Goal: Task Accomplishment & Management: Complete application form

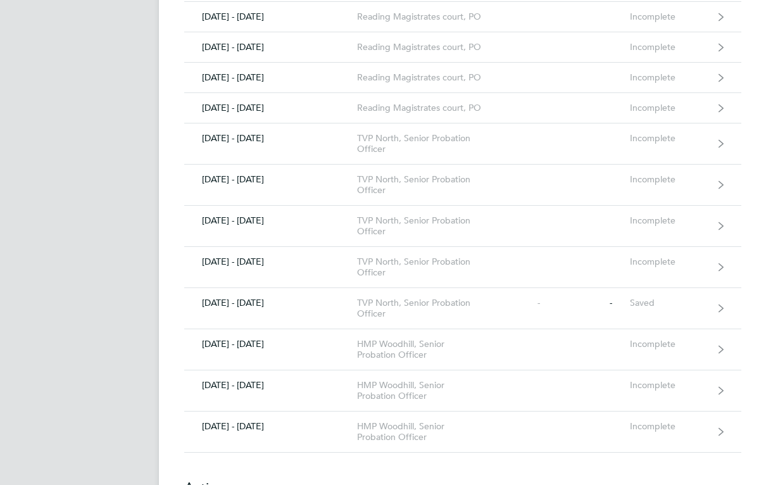
scroll to position [1056, 0]
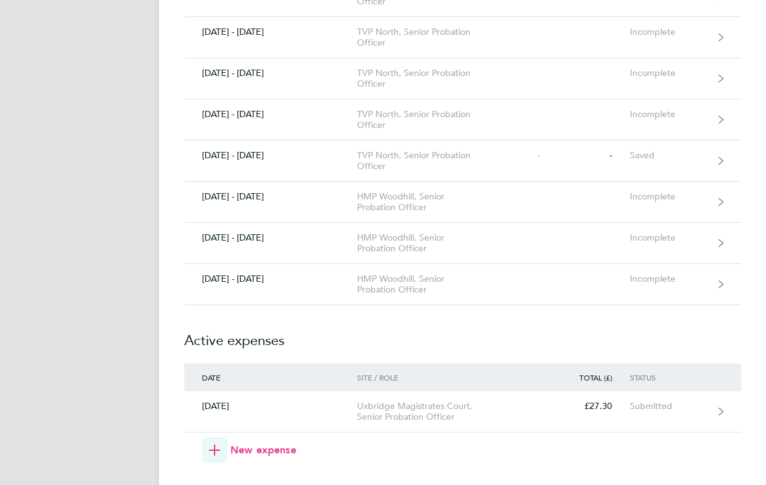
click at [608, 273] on link "[DATE] - [DATE] HMP Woodhill, Senior Probation Officer Incomplete" at bounding box center [462, 284] width 557 height 41
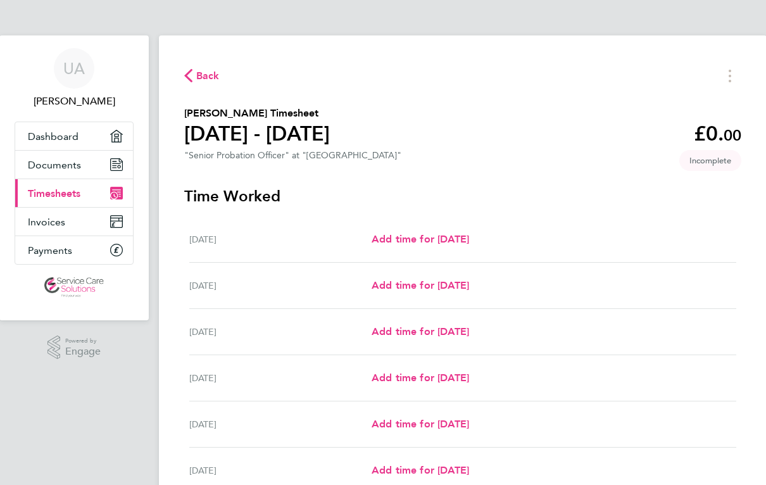
click at [199, 61] on div "Back [PERSON_NAME] Timesheet [DATE] - [DATE] £0. 00 "Senior Probation Officer" …" at bounding box center [463, 333] width 608 height 596
click at [199, 79] on span "Back" at bounding box center [207, 75] width 23 height 15
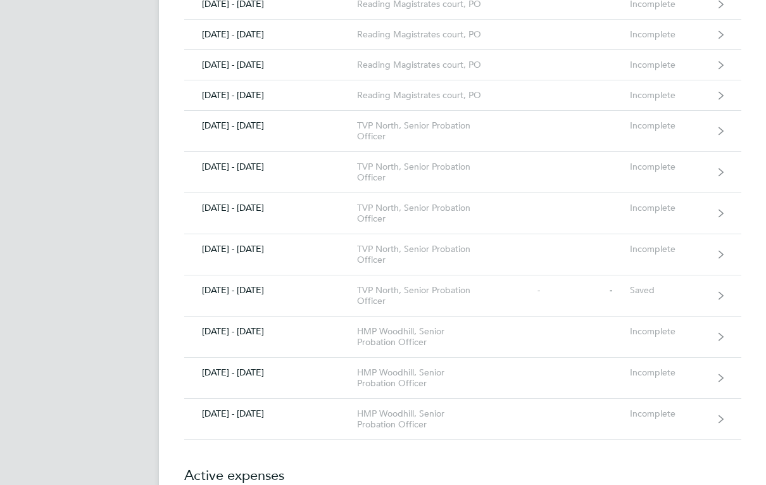
scroll to position [999, 0]
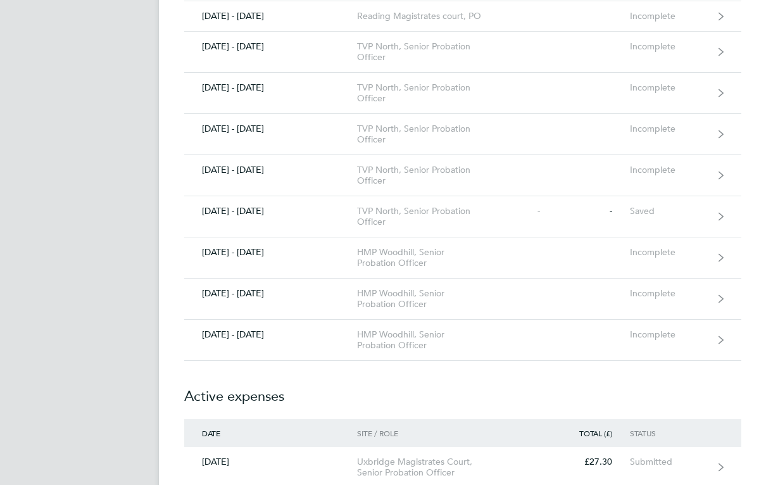
click at [666, 300] on link "[DATE] - [DATE] HMP Woodhill, Senior Probation Officer Incomplete" at bounding box center [462, 299] width 557 height 41
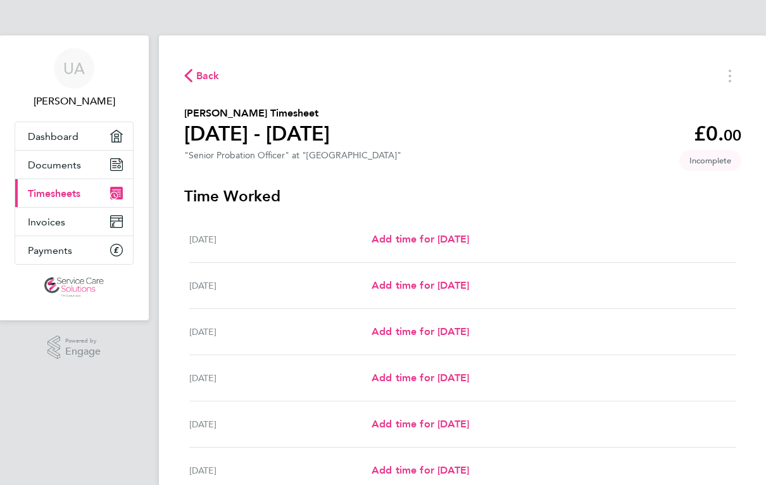
click at [639, 239] on div "Add time for [DATE] Add time for [DATE]" at bounding box center [554, 239] width 365 height 15
click at [469, 245] on span "Add time for [DATE]" at bounding box center [420, 239] width 97 height 12
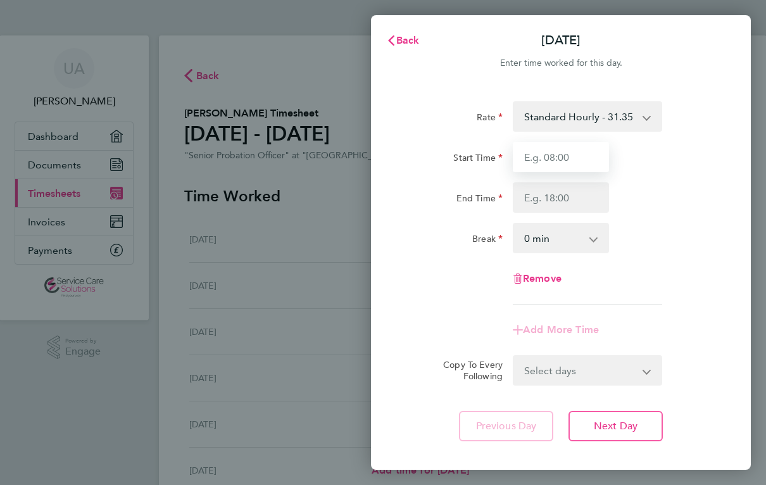
click at [592, 160] on input "Start Time" at bounding box center [561, 157] width 96 height 30
type input "09:00"
click at [577, 199] on input "End Time" at bounding box center [561, 197] width 96 height 30
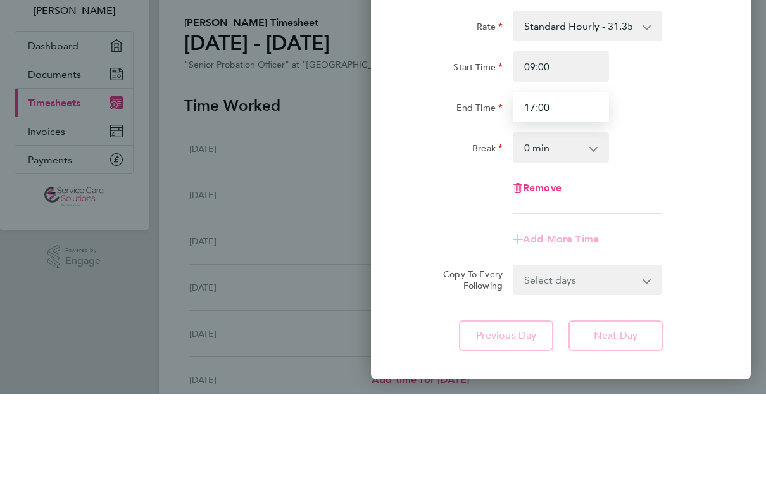
type input "17:00"
click at [584, 224] on select "0 min 15 min 30 min 45 min 60 min 75 min 90 min" at bounding box center [553, 238] width 78 height 28
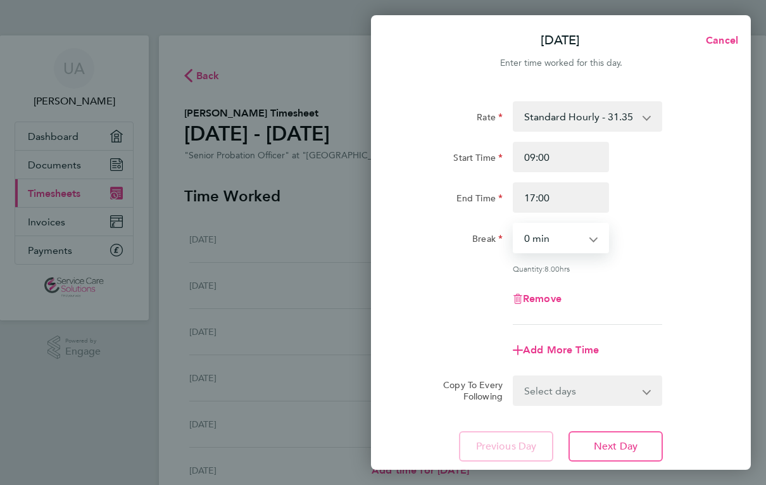
select select "30"
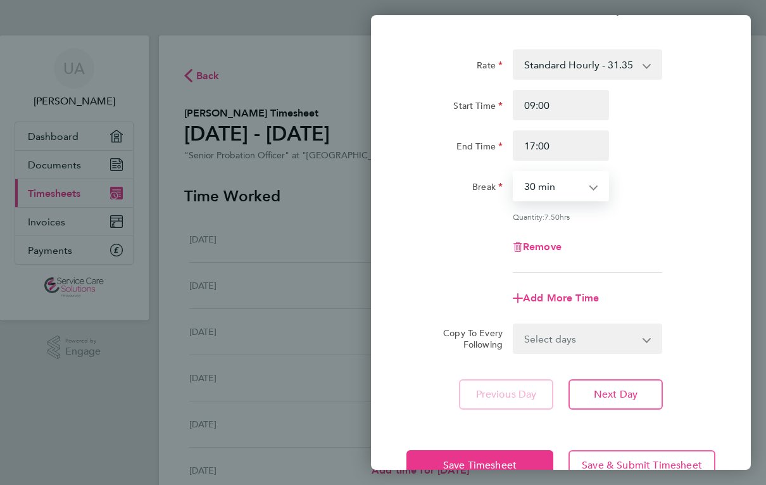
scroll to position [68, 0]
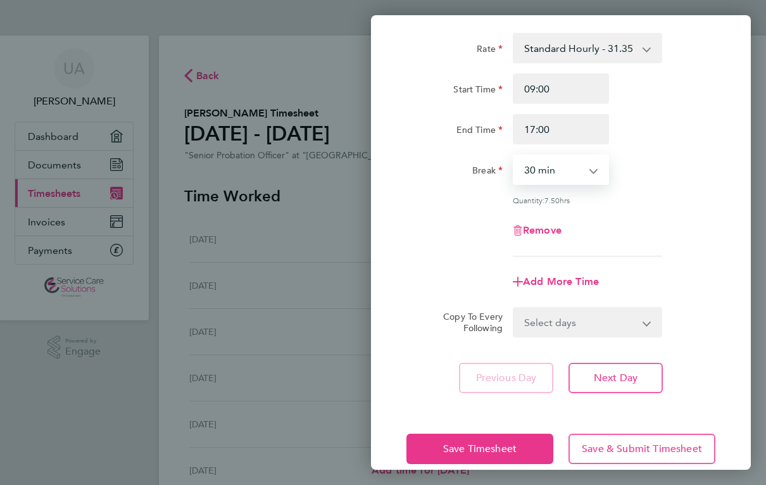
click at [615, 334] on select "Select days Day Weekday (Mon-Fri) Weekend (Sat-Sun) [DATE] [DATE] [DATE] [DATE]…" at bounding box center [580, 322] width 133 height 28
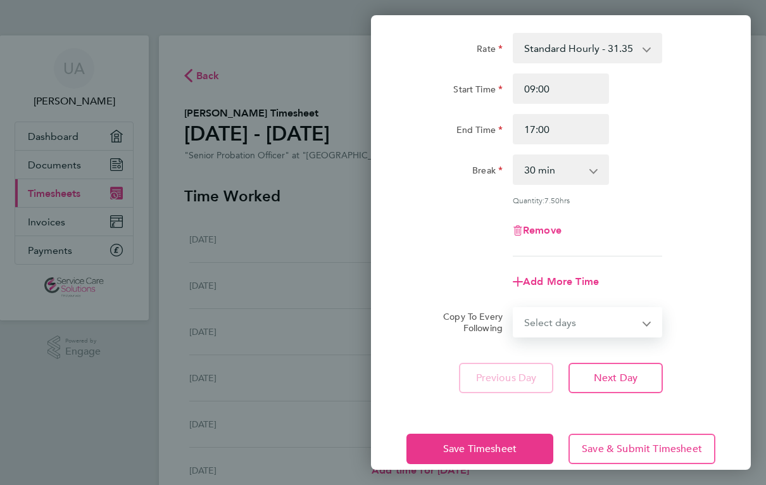
select select "WEEKDAY"
select select "[DATE]"
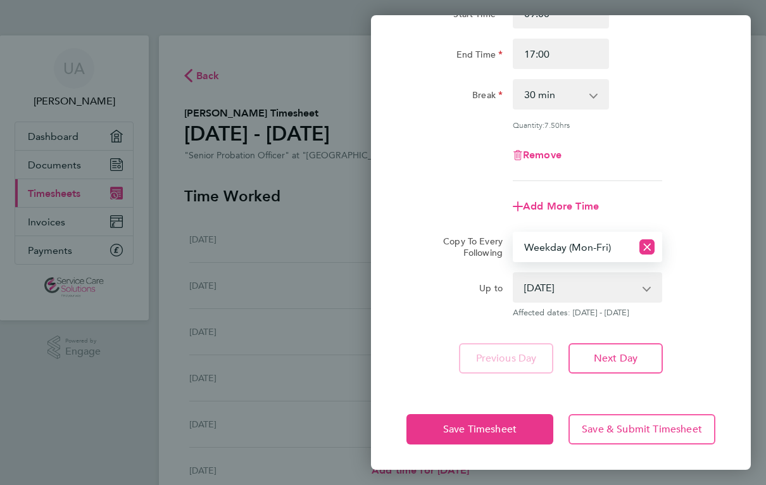
scroll to position [144, 0]
click at [510, 425] on span "Save Timesheet" at bounding box center [479, 429] width 73 height 13
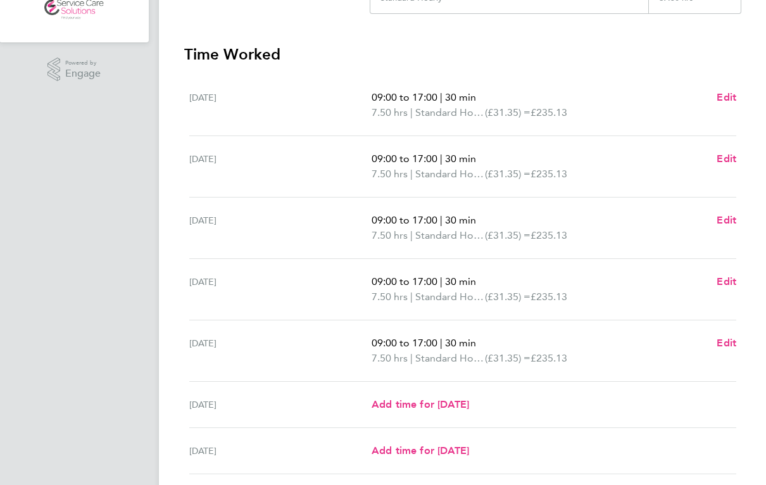
scroll to position [290, 0]
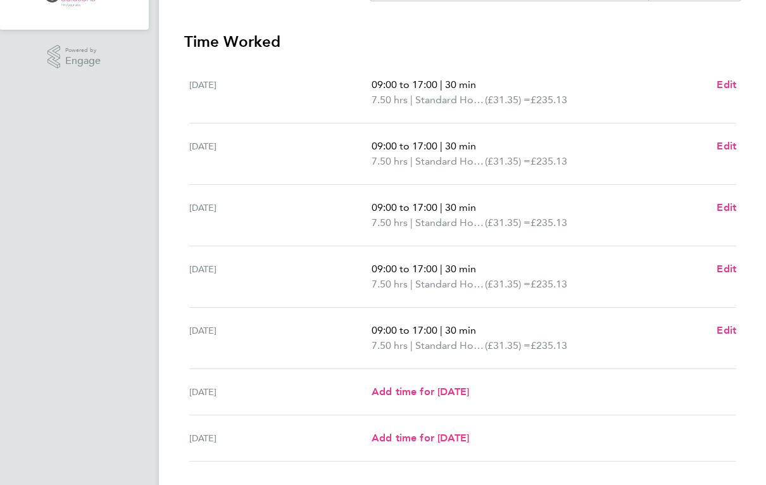
click at [723, 336] on span "Edit" at bounding box center [726, 330] width 20 height 12
select select "30"
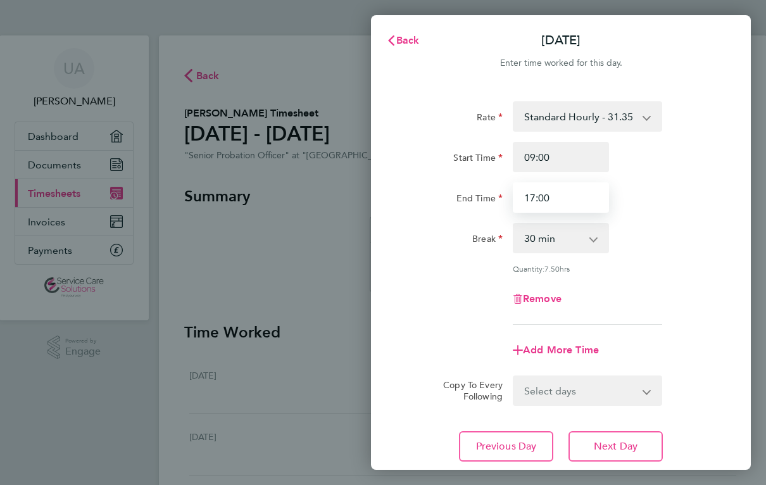
click at [585, 199] on input "17:00" at bounding box center [561, 197] width 96 height 30
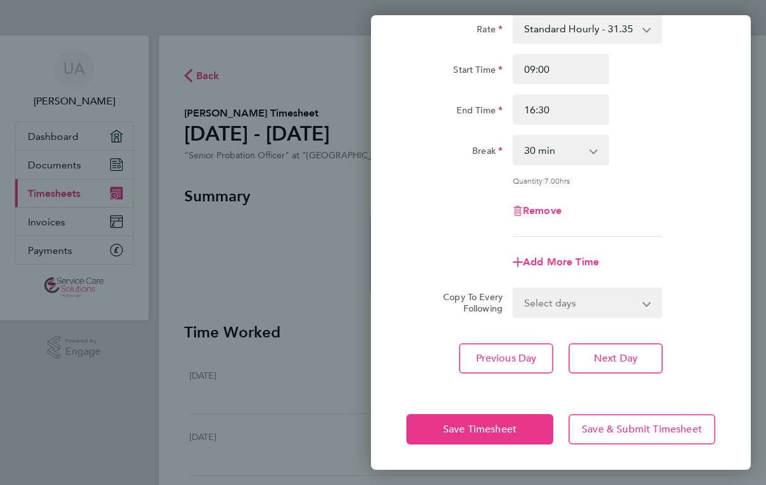
scroll to position [88, 0]
type input "16:30"
click at [506, 428] on span "Save Timesheet" at bounding box center [479, 429] width 73 height 13
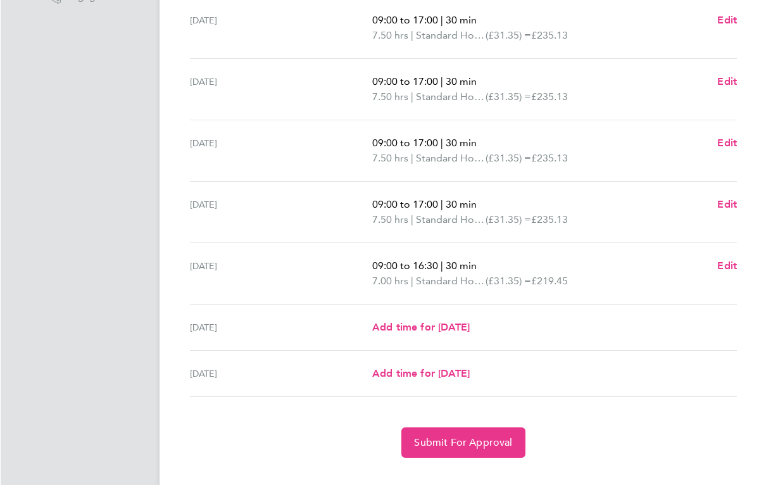
scroll to position [364, 0]
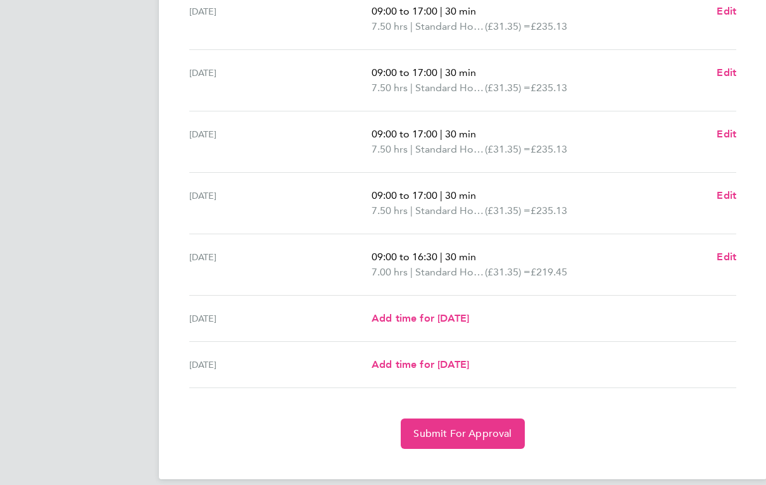
click at [472, 430] on span "Submit For Approval" at bounding box center [462, 433] width 98 height 13
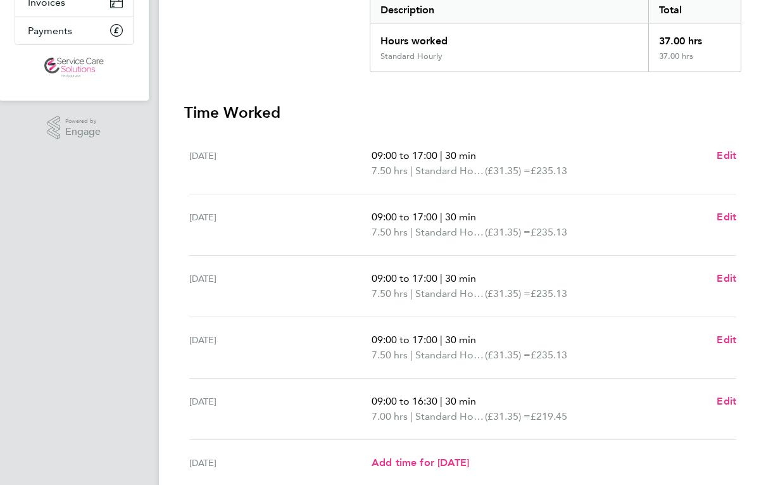
scroll to position [49, 0]
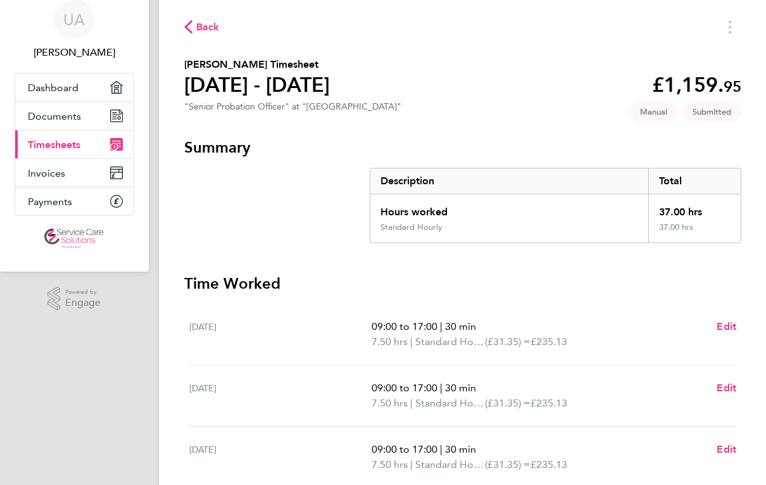
click at [199, 34] on span "Back" at bounding box center [207, 27] width 23 height 15
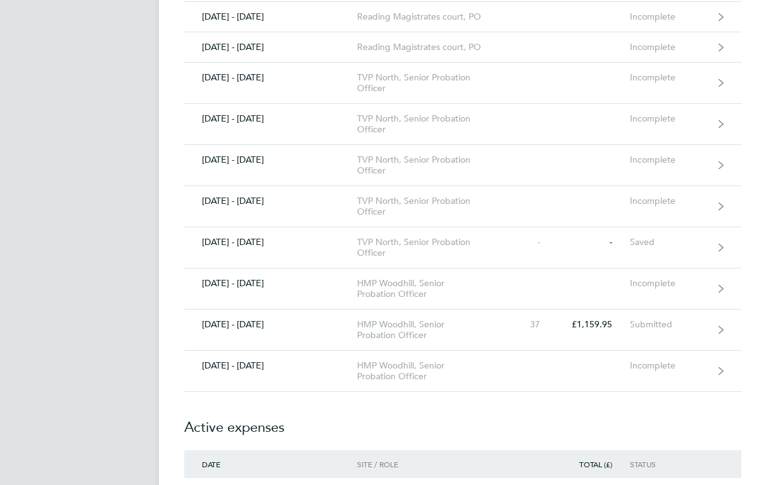
click at [559, 363] on link "[DATE] - [DATE] HMP Woodhill, Senior Probation Officer Incomplete" at bounding box center [462, 371] width 557 height 41
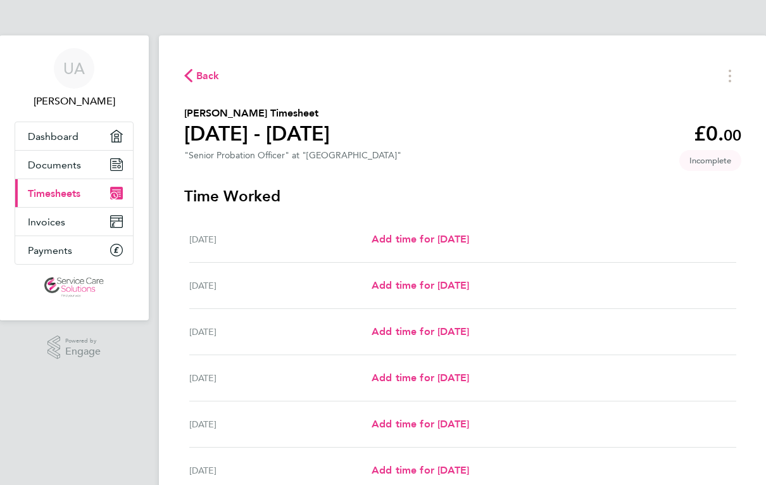
click at [458, 245] on span "Add time for [DATE]" at bounding box center [420, 239] width 97 height 12
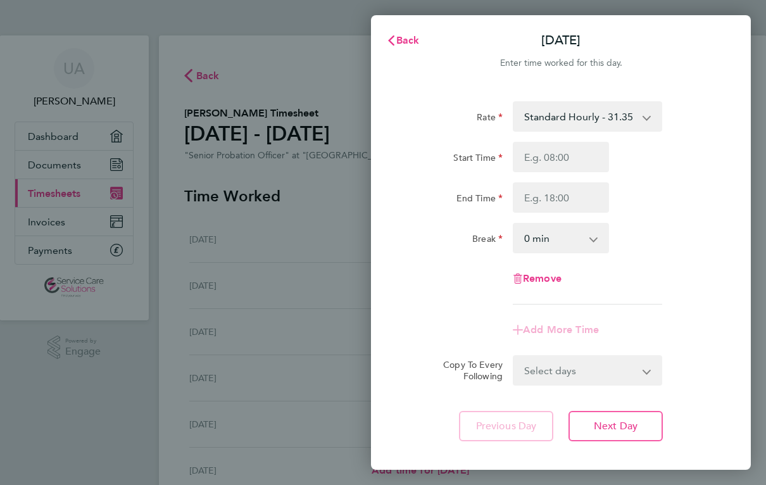
click at [303, 290] on div "Back [DATE] Enter time worked for this day. Rate Standard Hourly - 31.35 Start …" at bounding box center [383, 242] width 766 height 485
click at [344, 309] on div "Back [DATE] Enter time worked for this day. Rate Standard Hourly - 31.35 Start …" at bounding box center [383, 242] width 766 height 485
click at [422, 35] on button "Back" at bounding box center [402, 40] width 59 height 25
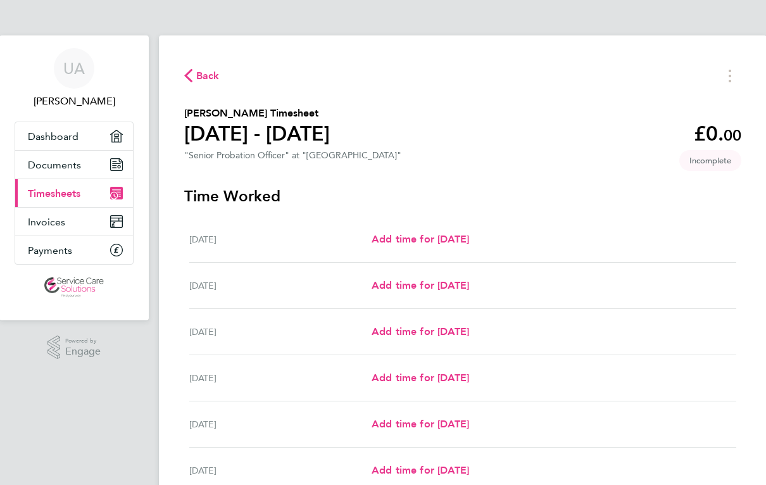
click at [448, 291] on span "Add time for [DATE]" at bounding box center [420, 285] width 97 height 12
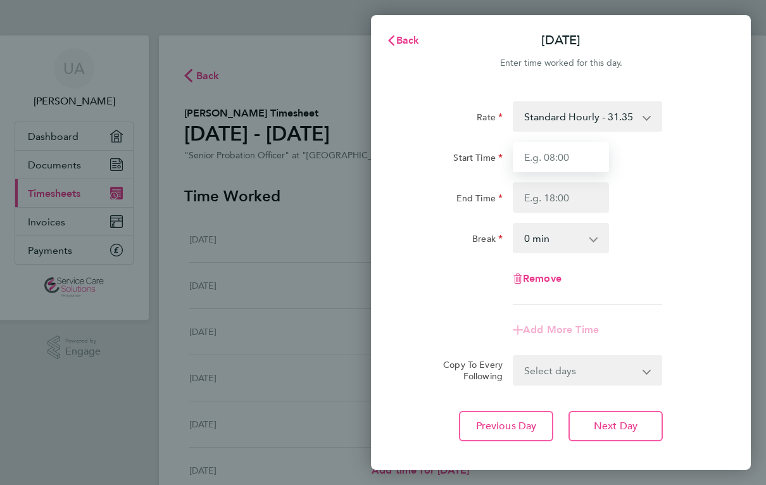
click at [583, 159] on input "Start Time" at bounding box center [561, 157] width 96 height 30
type input "09:00"
click at [578, 205] on input "End Time" at bounding box center [561, 197] width 96 height 30
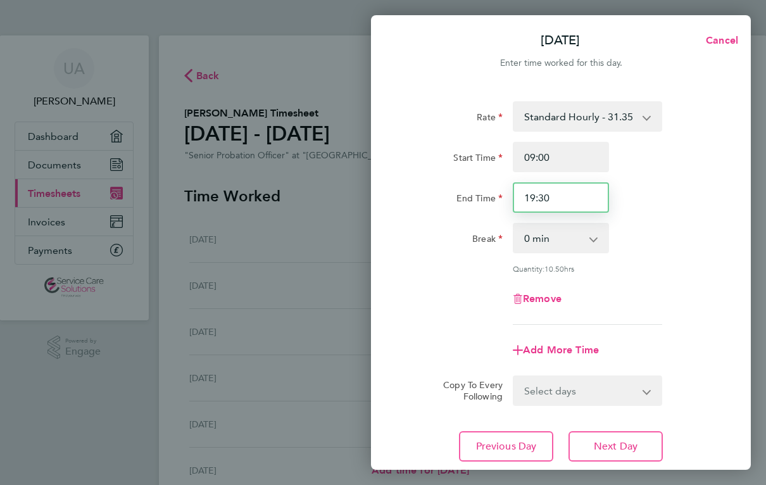
type input "19:30"
click at [589, 397] on select "Select days Day Weekday (Mon-Fri) Weekend (Sat-Sun) [DATE] [DATE] [DATE] [DATE]…" at bounding box center [580, 391] width 133 height 28
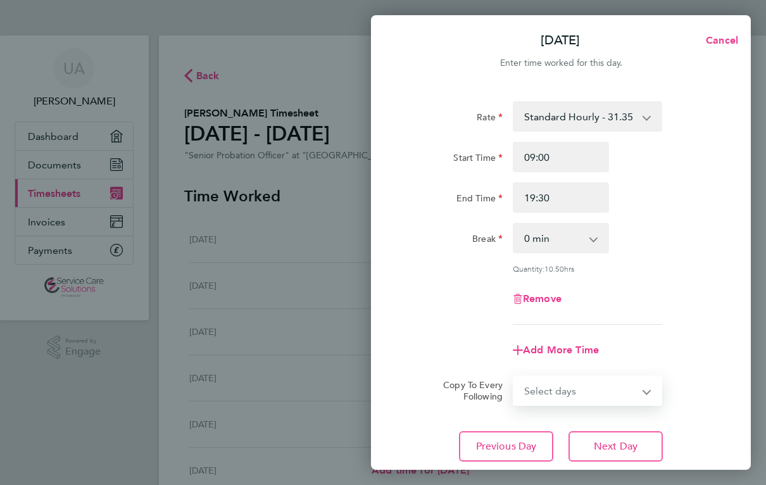
select select "WEEKDAY"
select select "[DATE]"
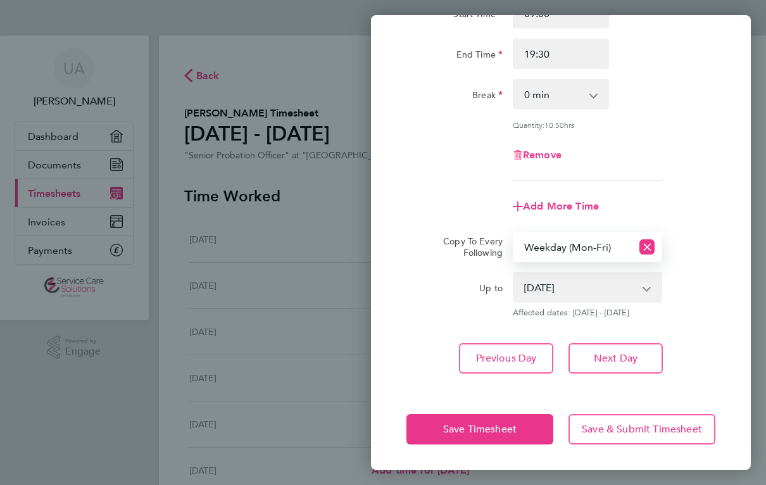
scroll to position [144, 0]
click at [516, 427] on span "Save Timesheet" at bounding box center [479, 429] width 73 height 13
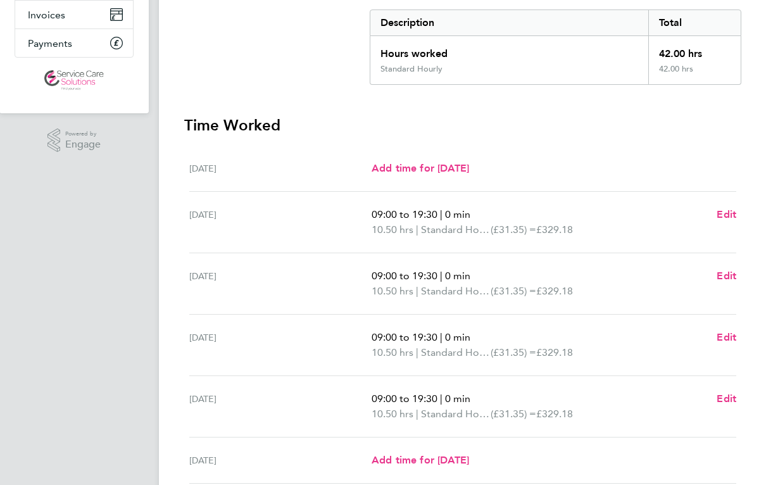
scroll to position [207, 0]
click at [723, 397] on span "Edit" at bounding box center [726, 398] width 20 height 12
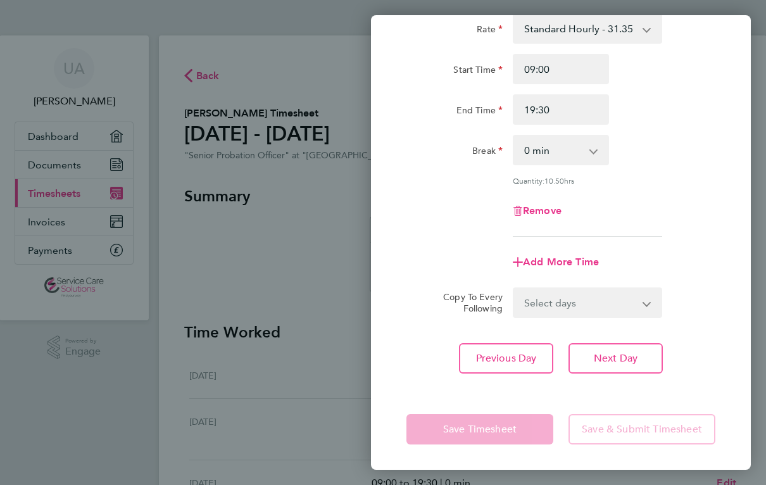
scroll to position [88, 0]
click at [537, 216] on span "Remove" at bounding box center [542, 210] width 39 height 12
select select "null"
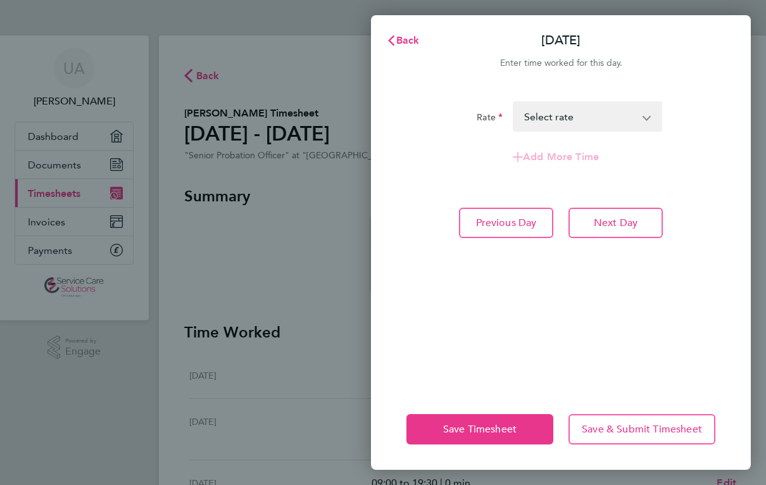
scroll to position [0, 0]
click at [486, 439] on button "Save Timesheet" at bounding box center [479, 429] width 147 height 30
